Goal: Information Seeking & Learning: Check status

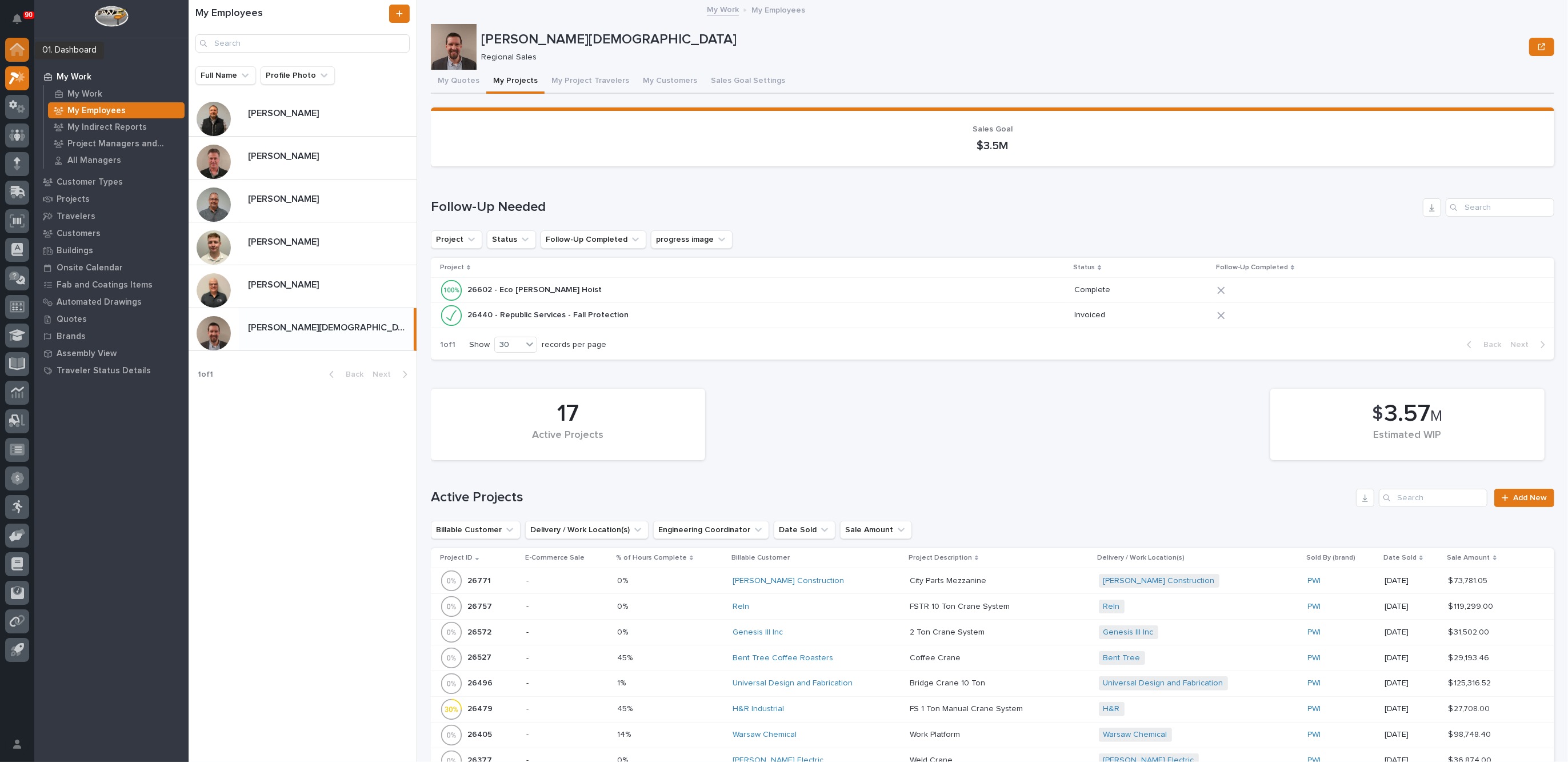
click at [14, 47] on icon at bounding box center [17, 50] width 12 height 12
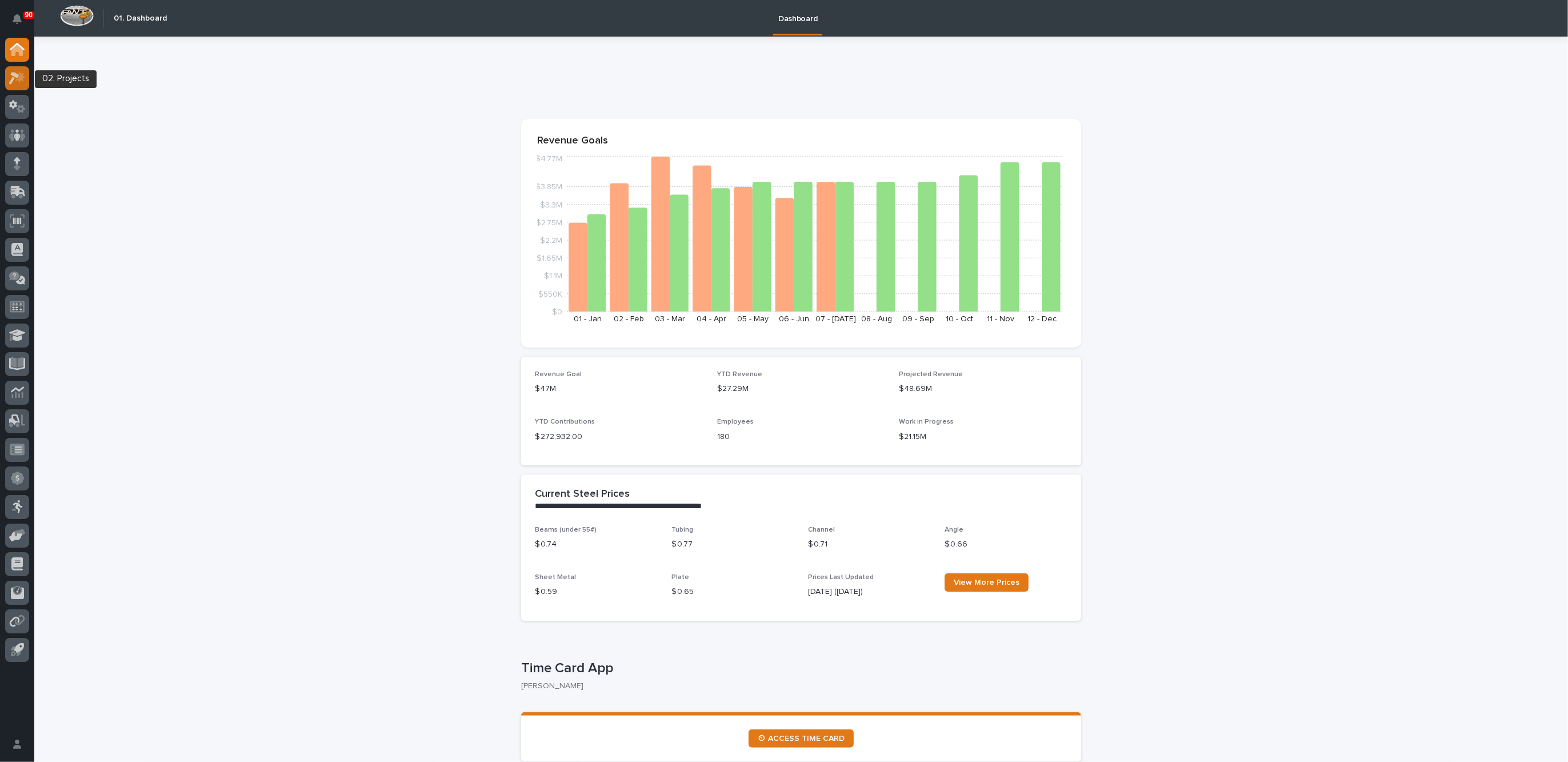
click at [20, 78] on icon at bounding box center [20, 76] width 10 height 12
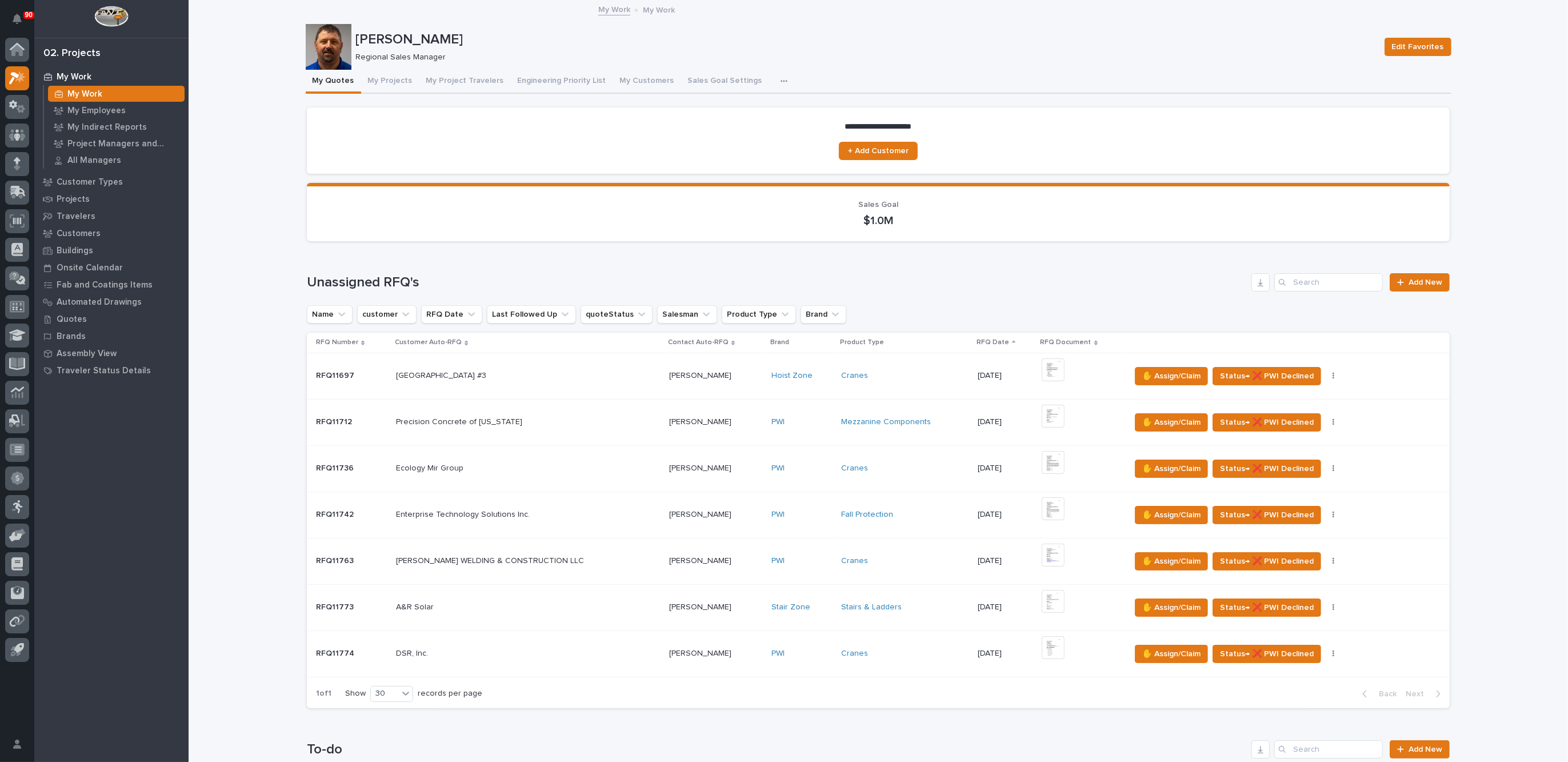
scroll to position [143, 0]
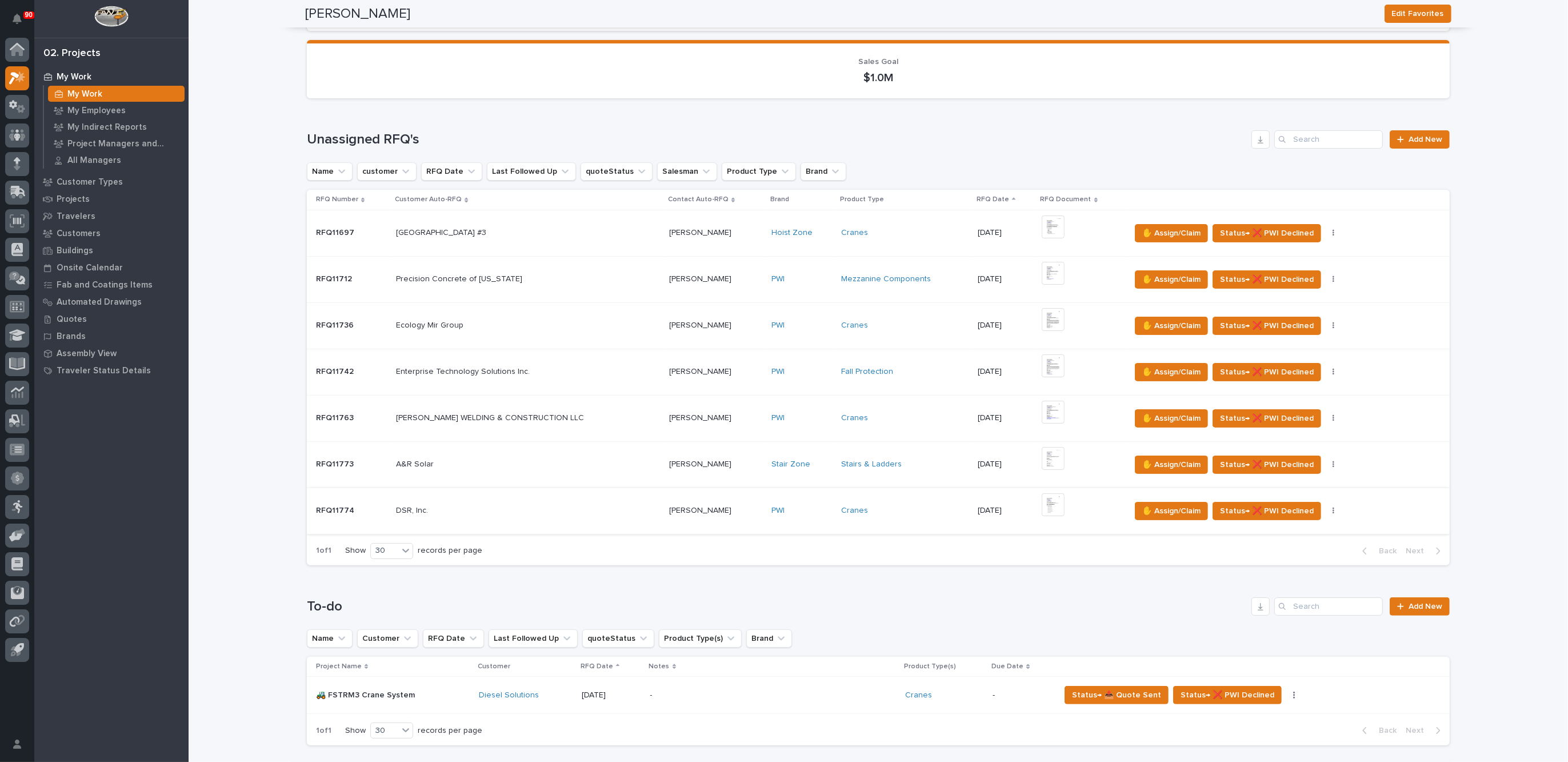
click at [1041, 497] on img at bounding box center [1052, 504] width 23 height 23
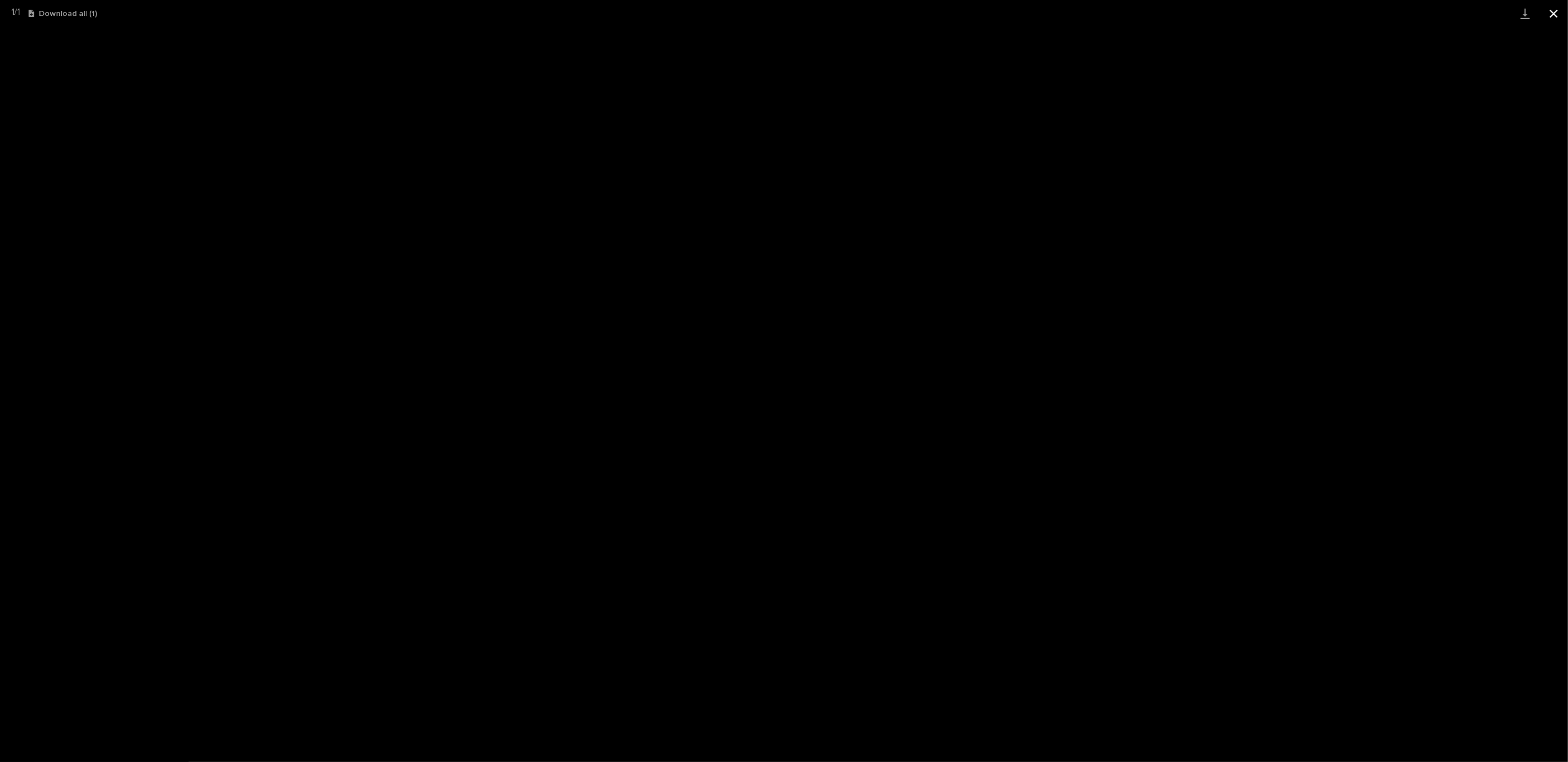
click at [1553, 13] on button "Close gallery" at bounding box center [1553, 13] width 29 height 27
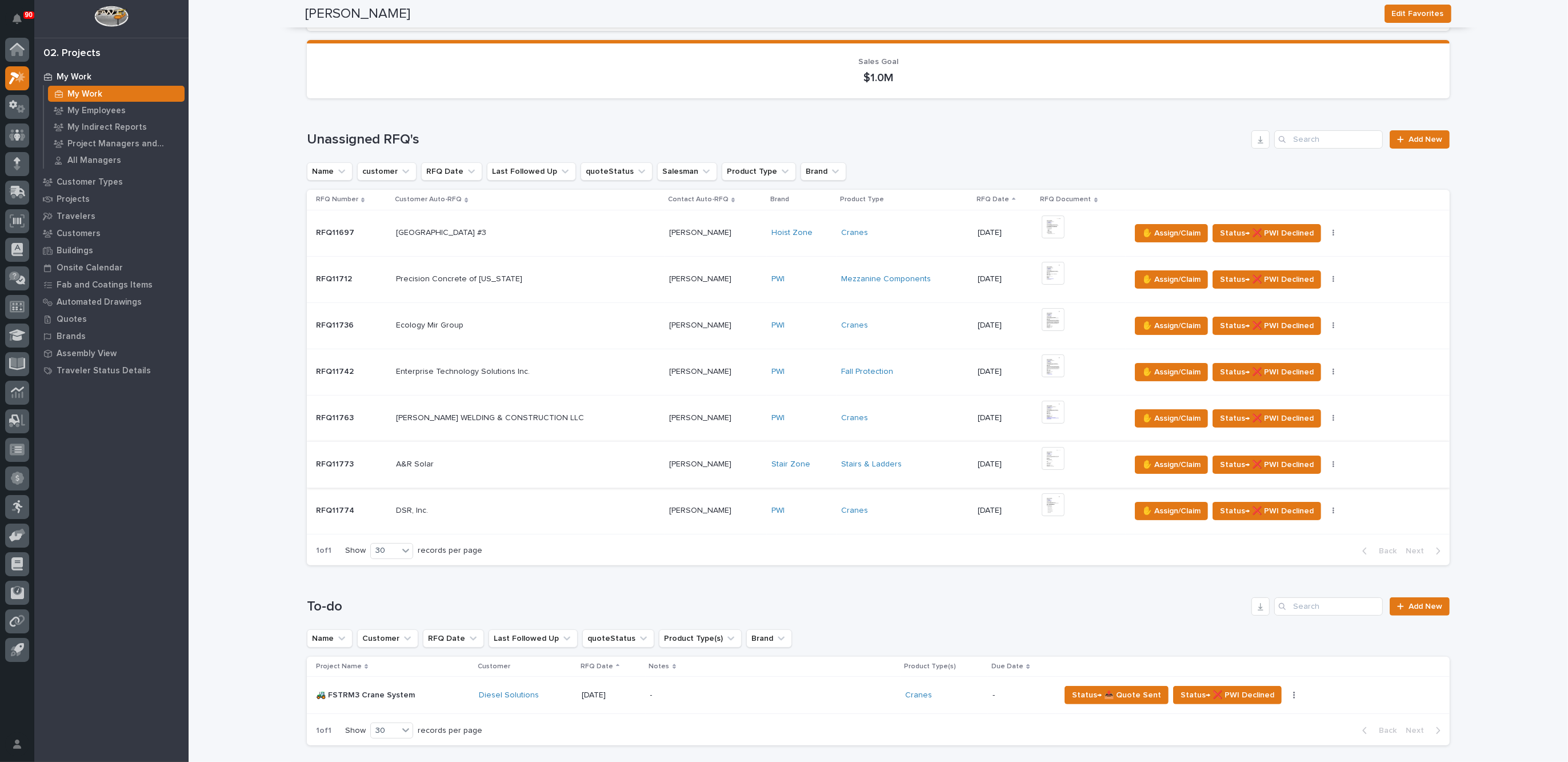
click at [1041, 451] on img at bounding box center [1052, 458] width 23 height 23
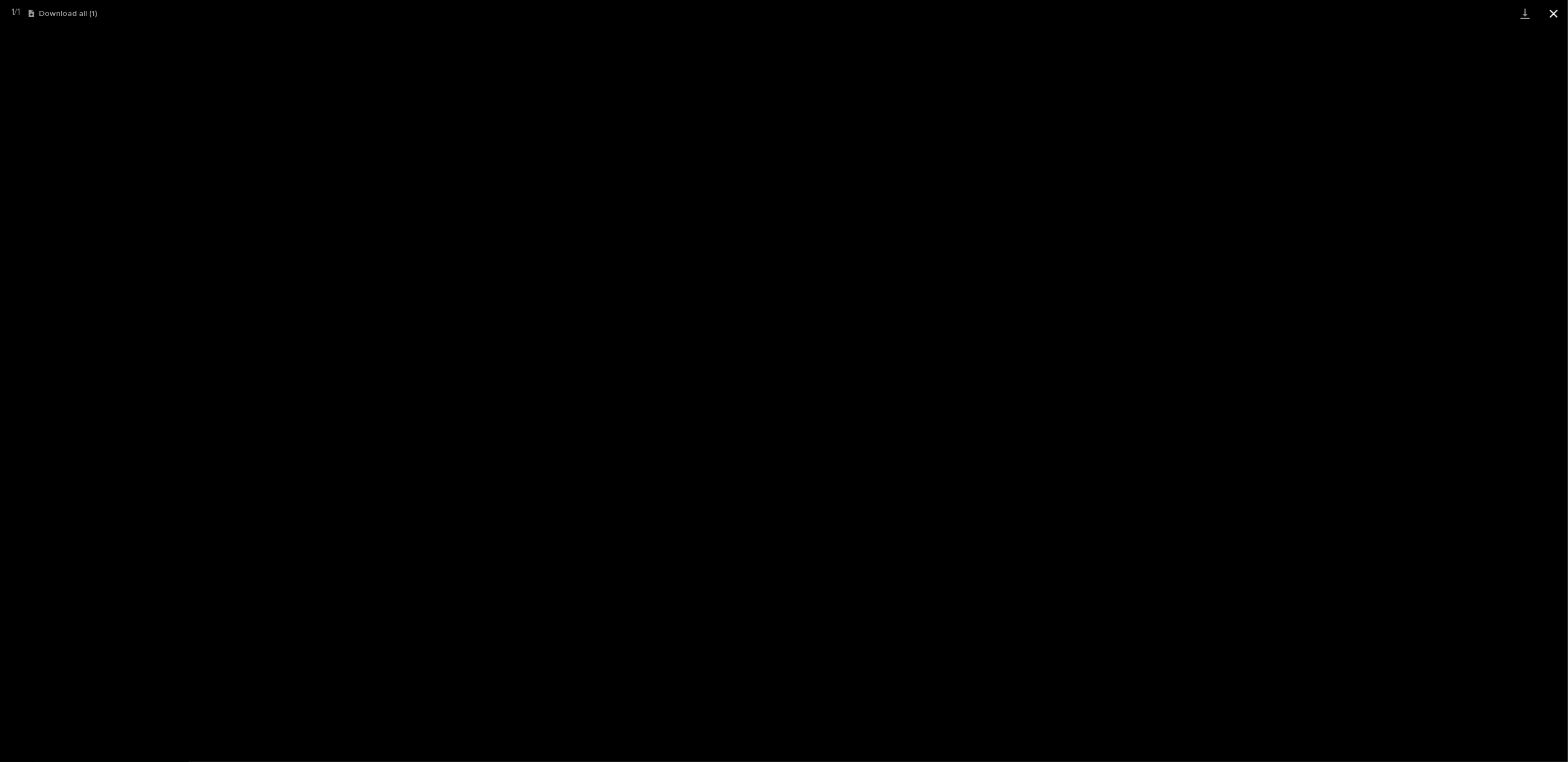
click at [1553, 9] on button "Close gallery" at bounding box center [1553, 13] width 29 height 27
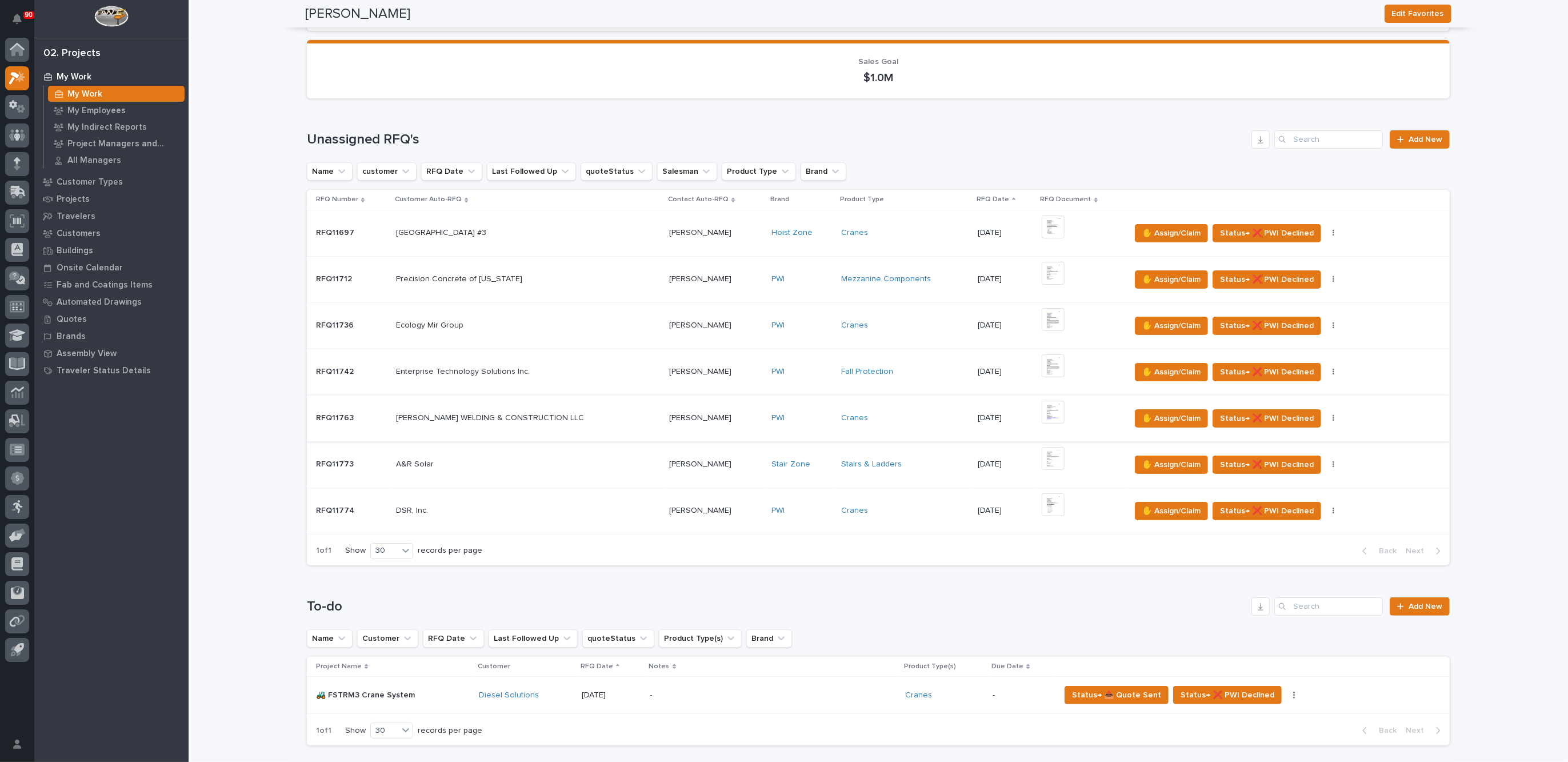
click at [1042, 404] on img at bounding box center [1052, 412] width 23 height 23
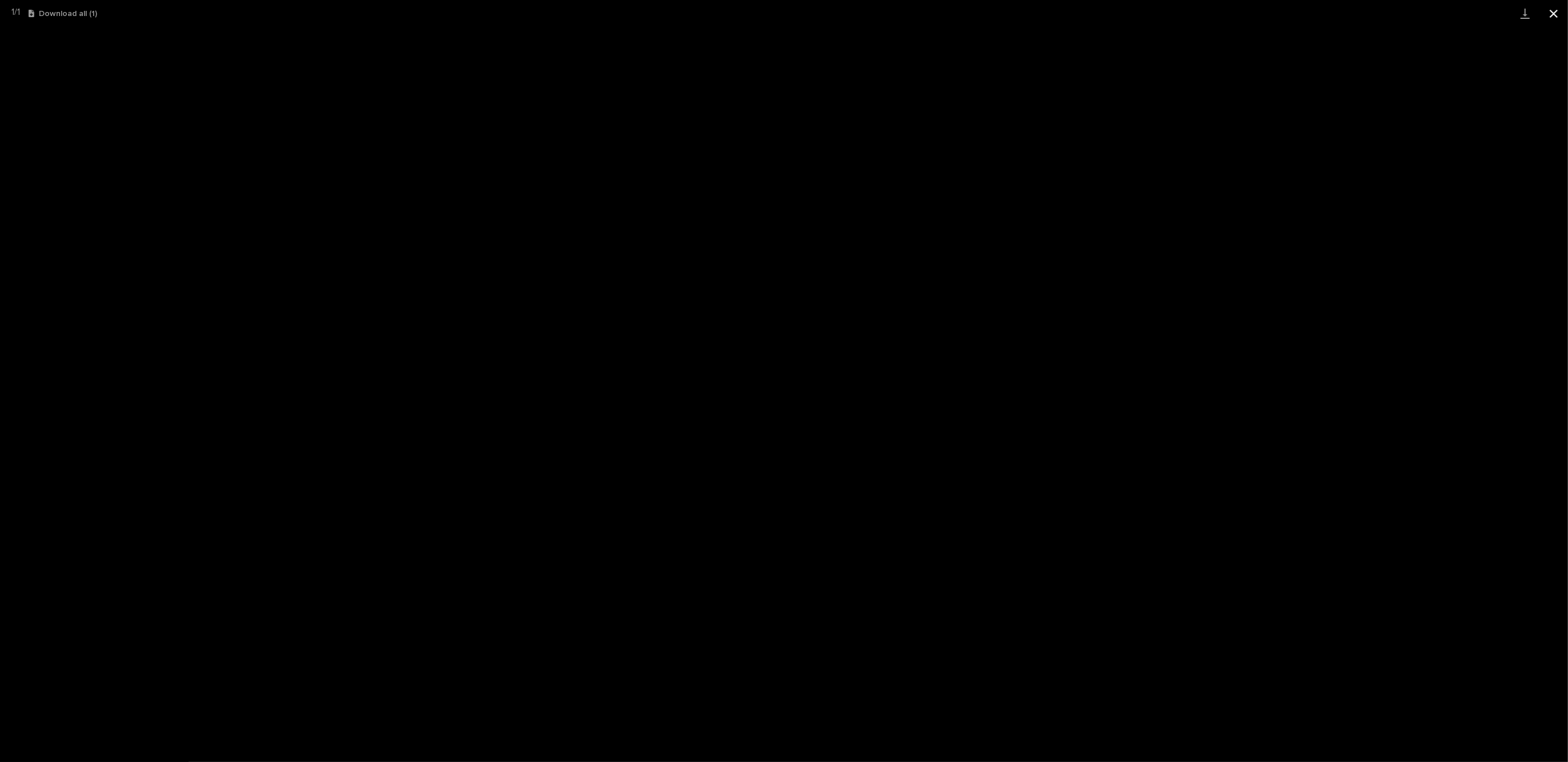
click at [1551, 12] on button "Close gallery" at bounding box center [1553, 13] width 29 height 27
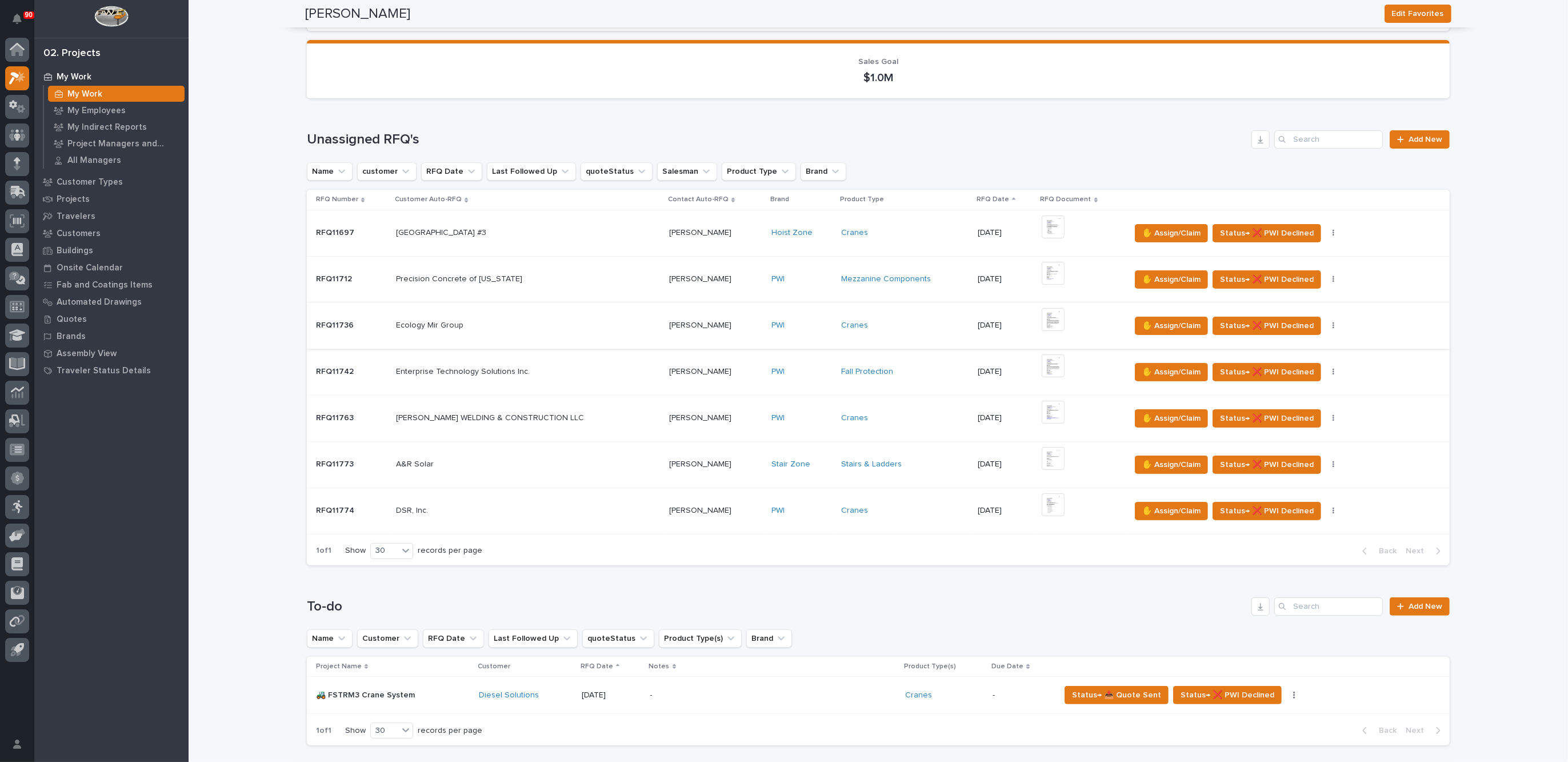
click at [1041, 309] on img at bounding box center [1052, 319] width 23 height 23
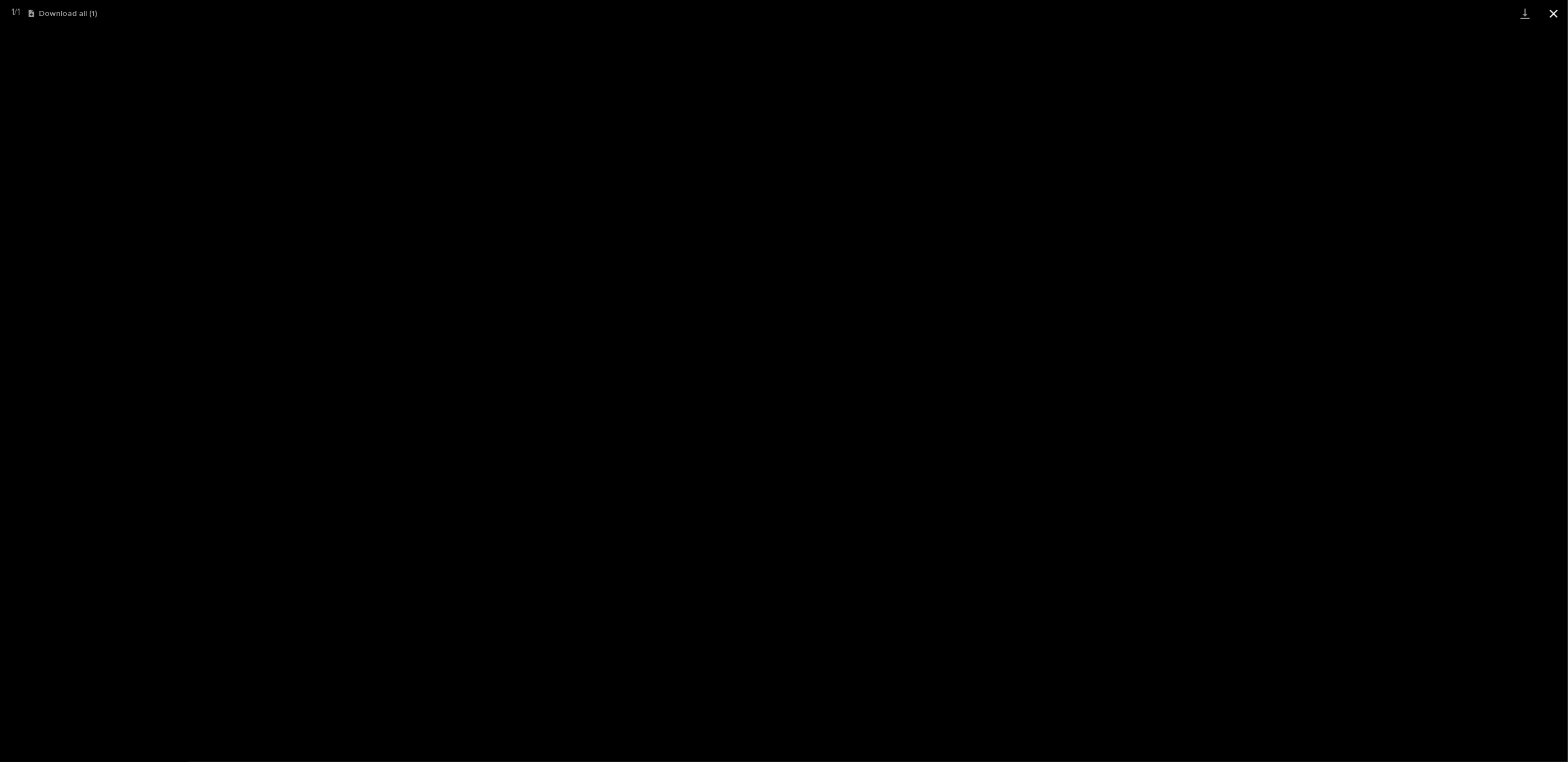
click at [1556, 10] on button "Close gallery" at bounding box center [1553, 13] width 29 height 27
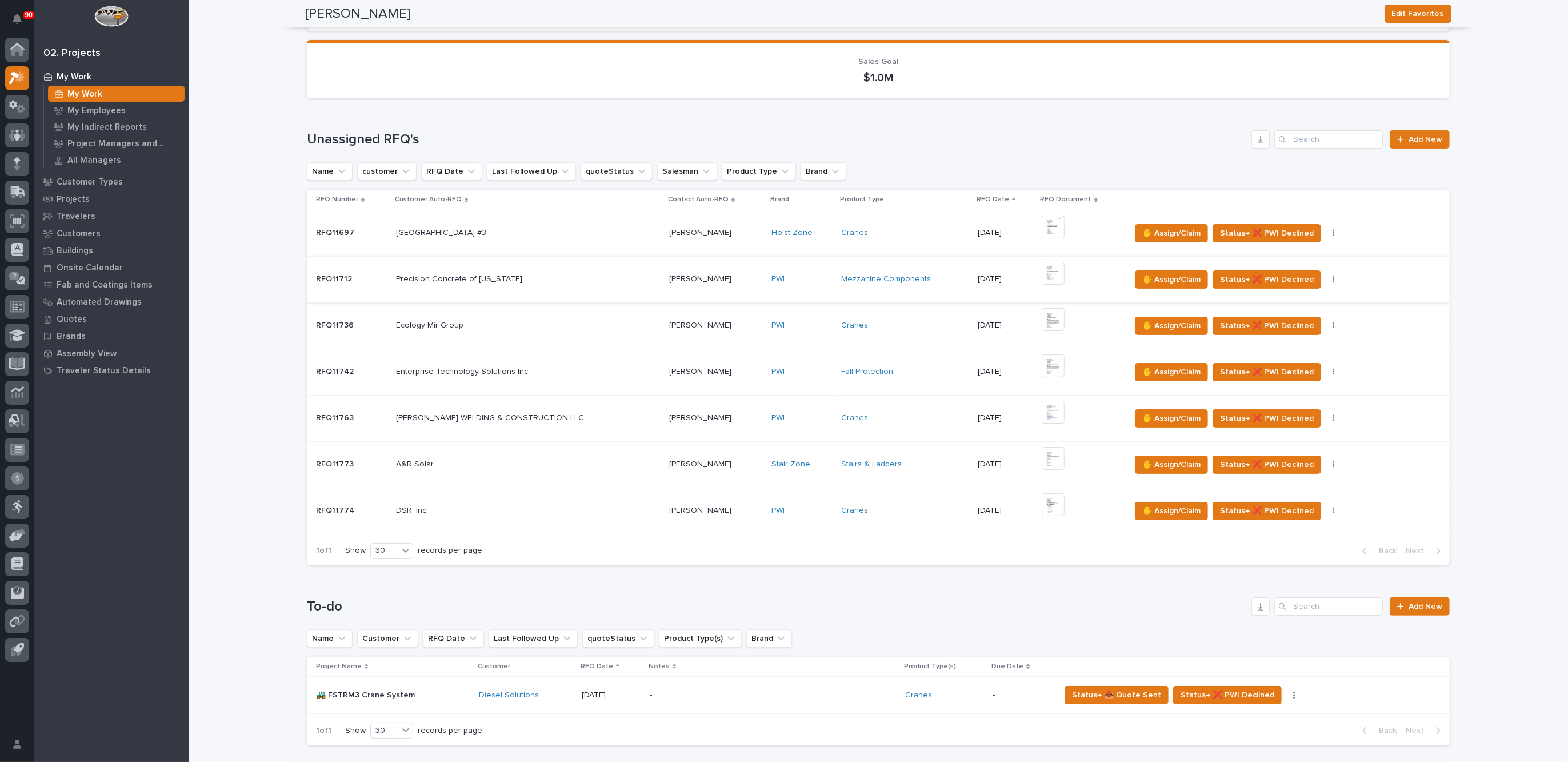
click at [1041, 273] on img at bounding box center [1052, 273] width 23 height 23
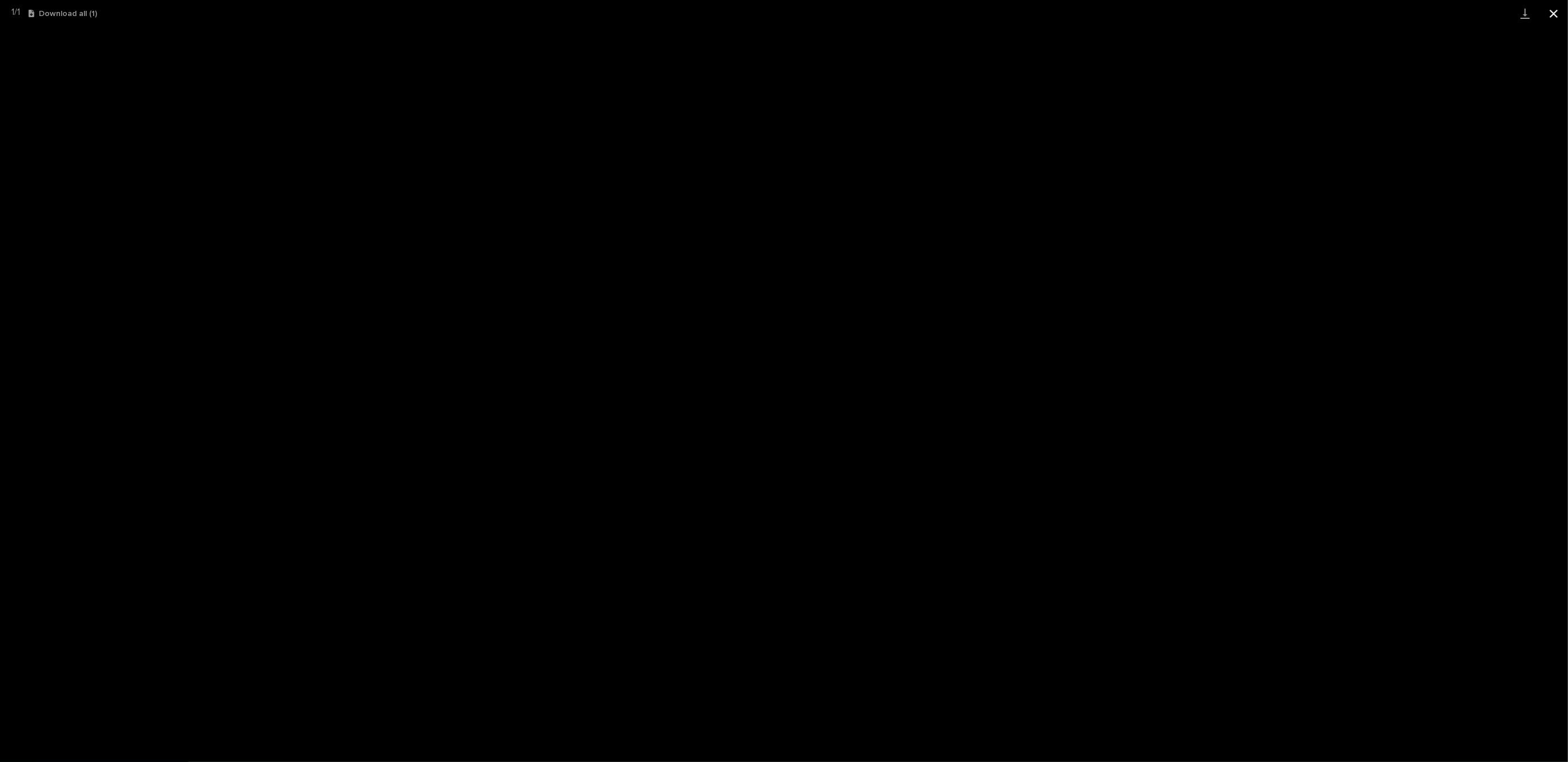
click at [1558, 12] on button "Close gallery" at bounding box center [1553, 13] width 29 height 27
